Goal: Check status: Check status

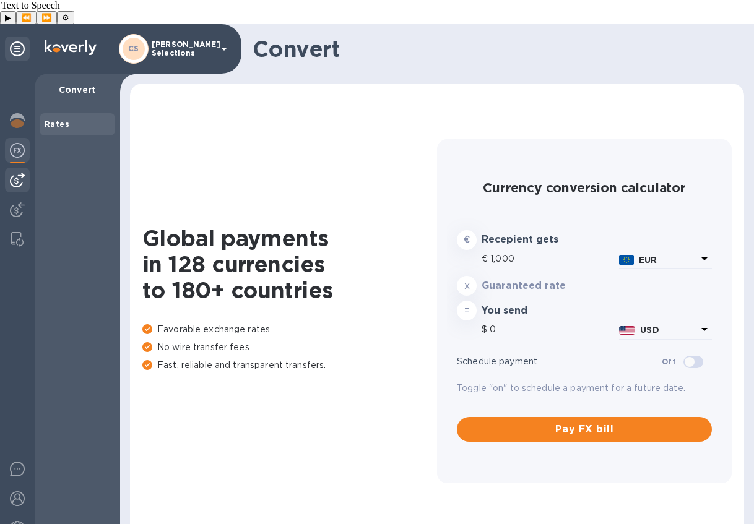
type input "1,178.32"
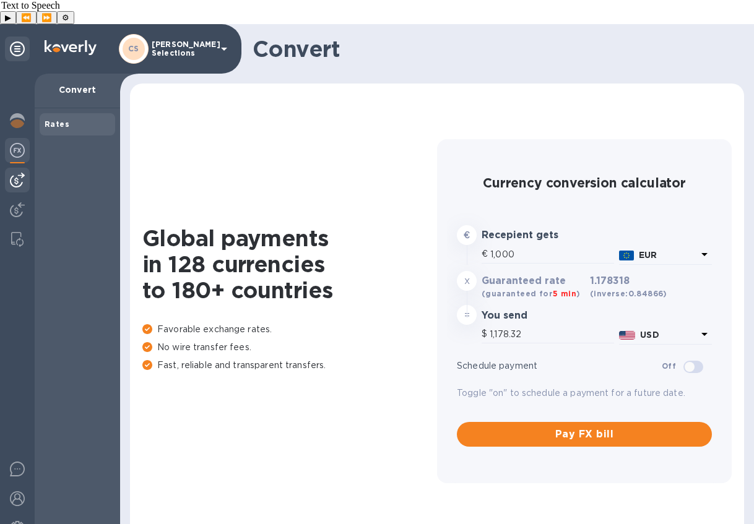
click at [12, 168] on div at bounding box center [17, 180] width 25 height 25
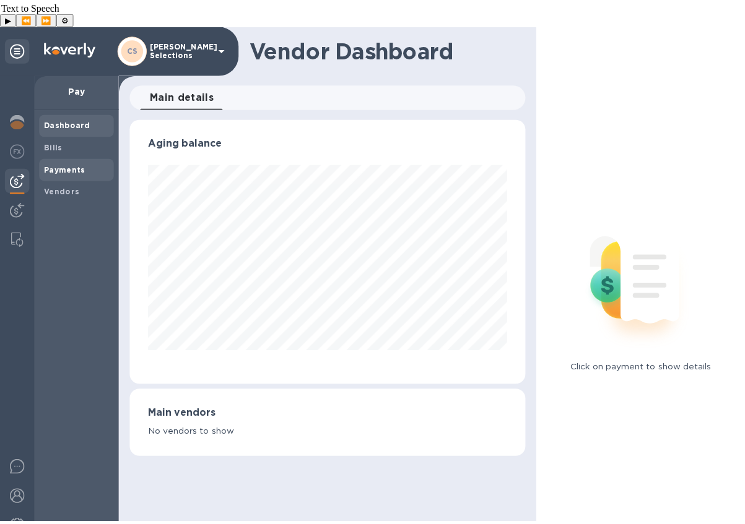
scroll to position [267, 401]
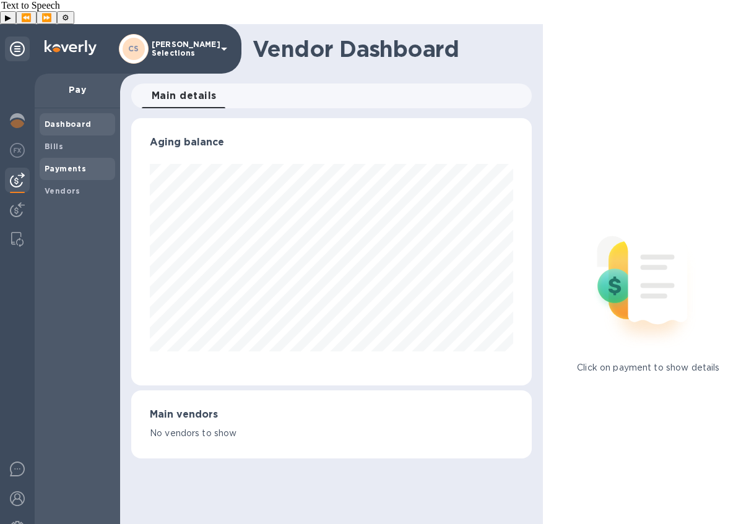
click at [68, 163] on span "Payments" at bounding box center [65, 169] width 41 height 12
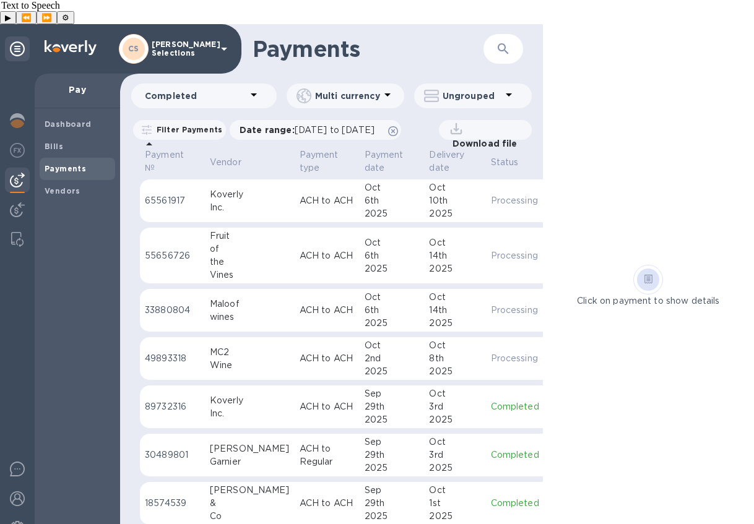
click at [365, 449] on div "29th" at bounding box center [392, 455] width 55 height 13
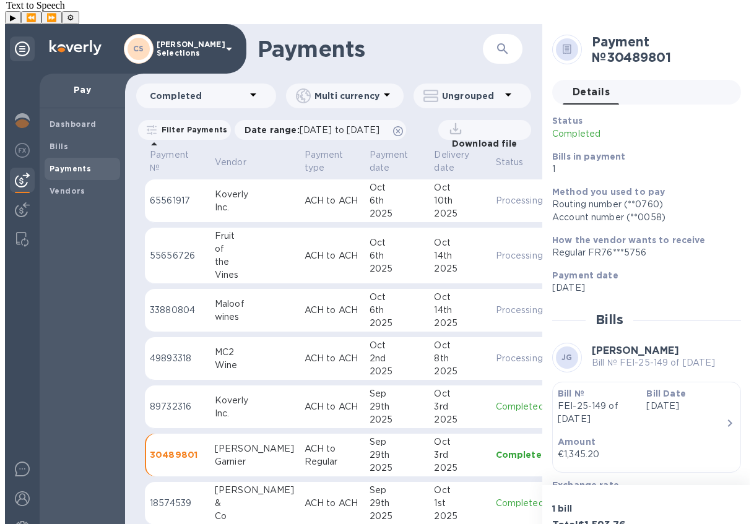
scroll to position [99, 0]
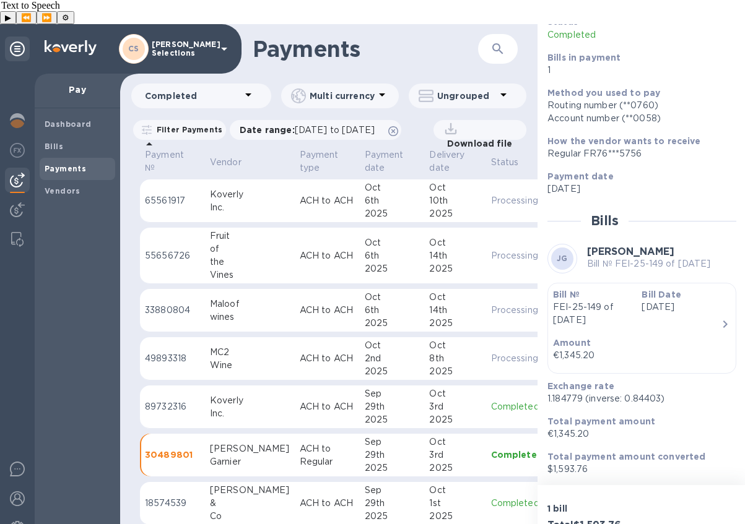
click at [692, 337] on p "Amount" at bounding box center [637, 343] width 168 height 12
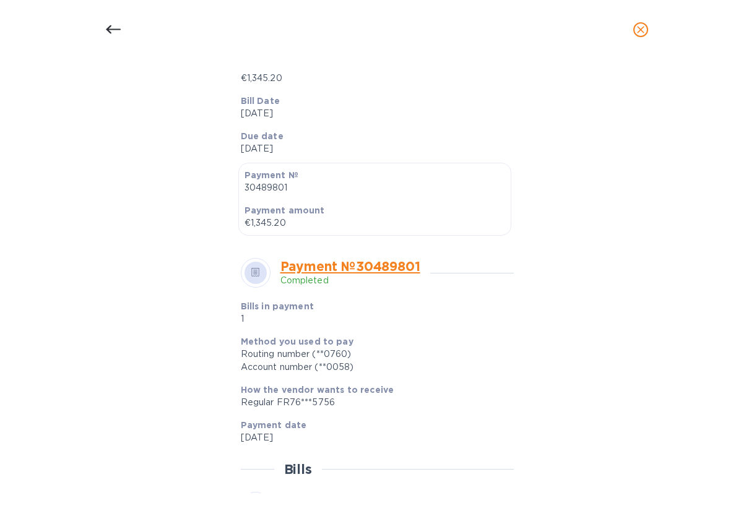
scroll to position [0, 0]
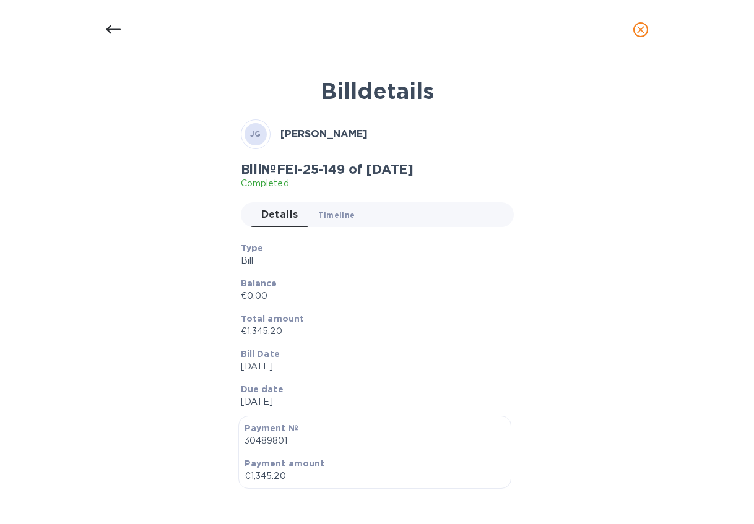
click at [334, 220] on span "Timeline 0" at bounding box center [336, 215] width 37 height 13
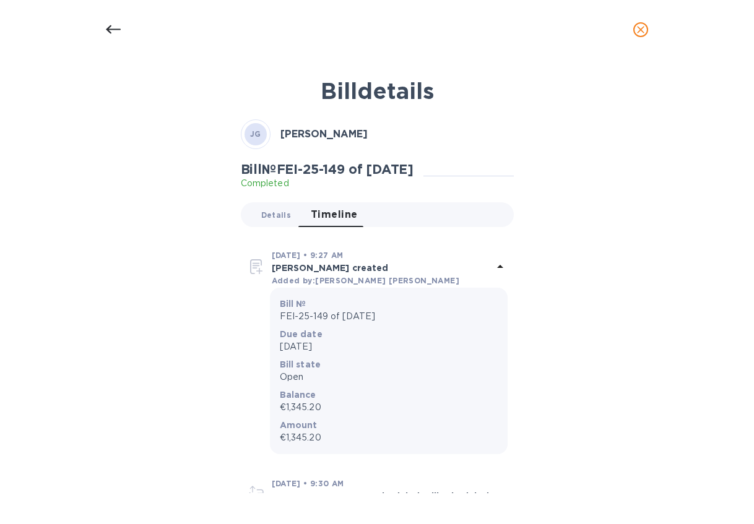
click at [265, 212] on span "Details 0" at bounding box center [276, 215] width 30 height 13
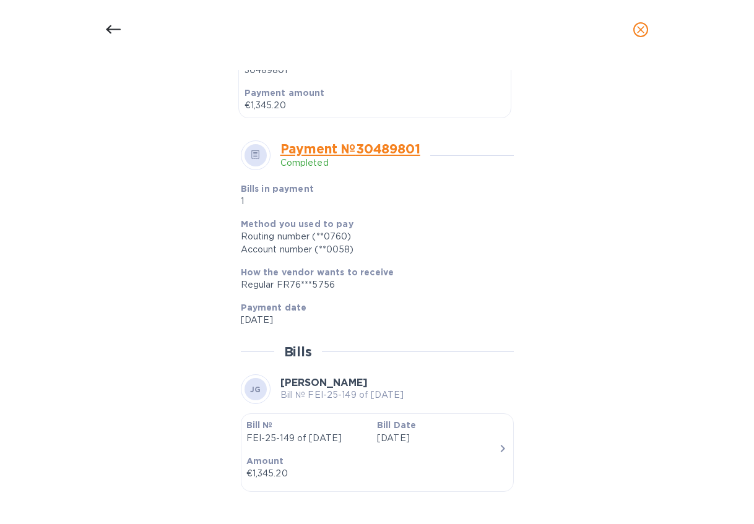
scroll to position [478, 0]
